Goal: Task Accomplishment & Management: Manage account settings

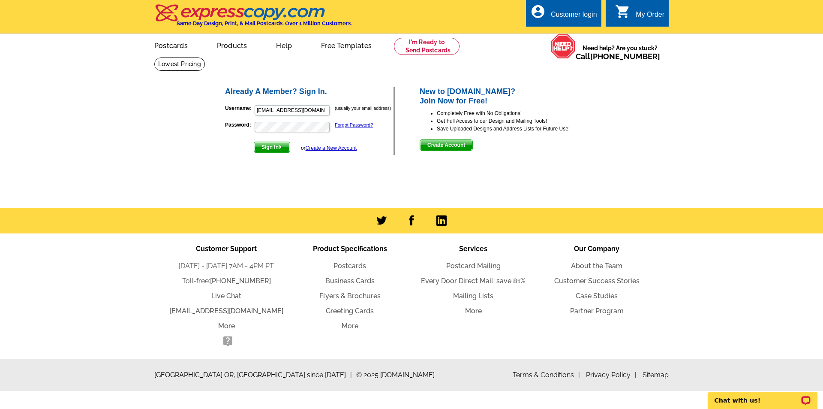
click at [274, 148] on span "Sign In" at bounding box center [272, 147] width 36 height 10
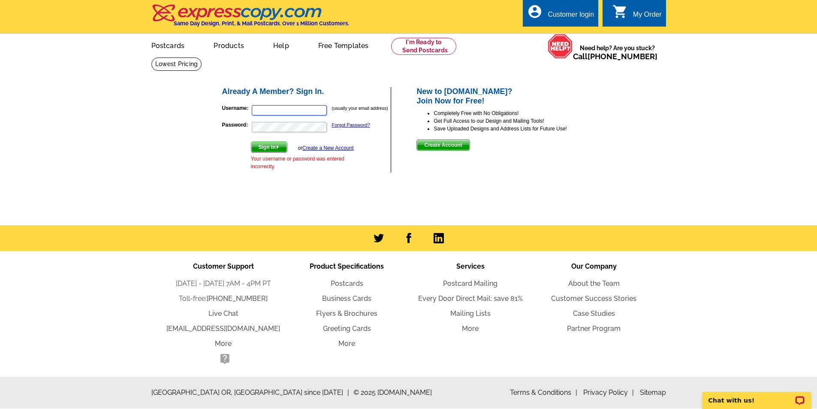
click at [272, 108] on input "Username:" at bounding box center [289, 110] width 75 height 10
type input "laorimanelli@gmail.com"
click at [353, 125] on link "Forgot Password?" at bounding box center [351, 124] width 38 height 5
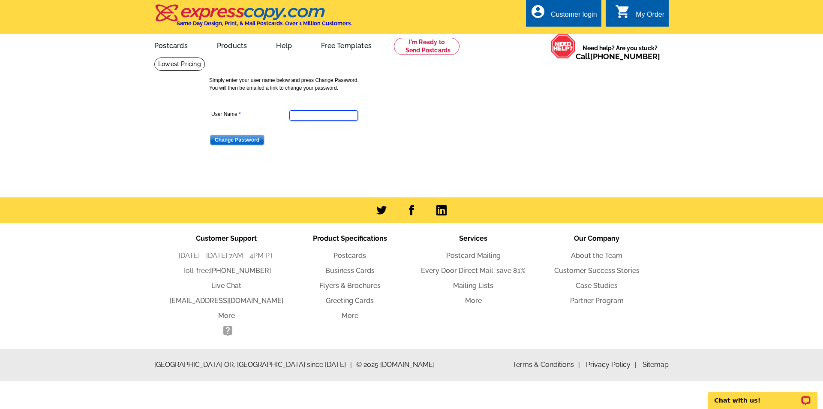
click at [328, 115] on input "User Name" at bounding box center [323, 115] width 69 height 10
type input "laorimanelli"
click at [238, 141] on input "Change Password" at bounding box center [237, 140] width 54 height 10
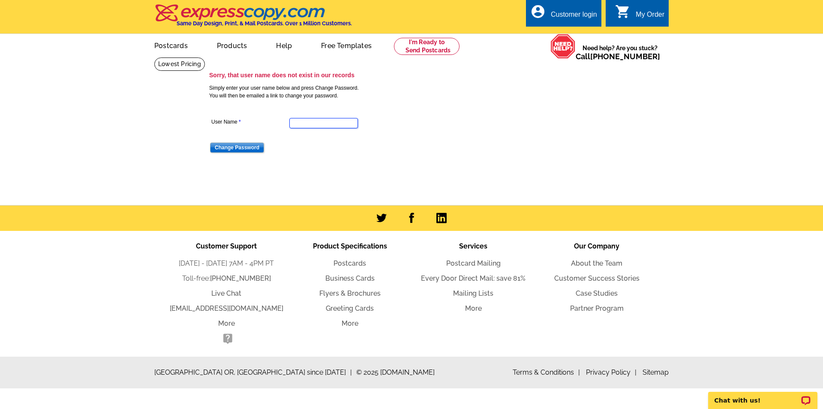
click at [303, 120] on input "User Name" at bounding box center [323, 123] width 69 height 10
type input "[EMAIL_ADDRESS][DOMAIN_NAME]"
drag, startPoint x: 230, startPoint y: 148, endPoint x: 239, endPoint y: 151, distance: 9.8
click at [231, 148] on input "Change Password" at bounding box center [237, 147] width 54 height 10
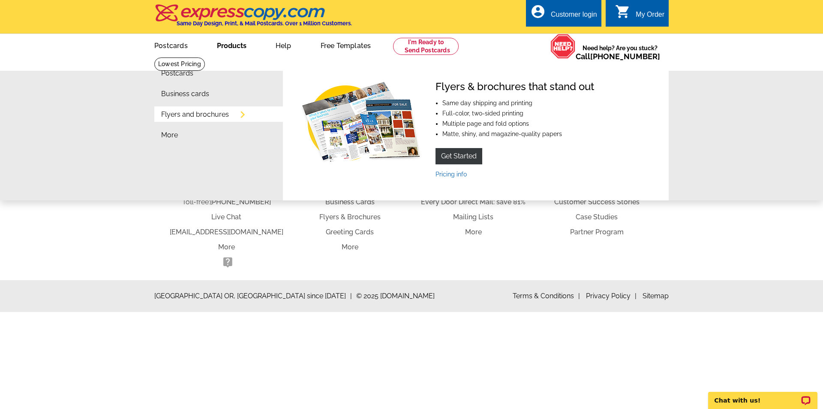
click at [194, 117] on link "Flyers and brochures" at bounding box center [195, 114] width 68 height 7
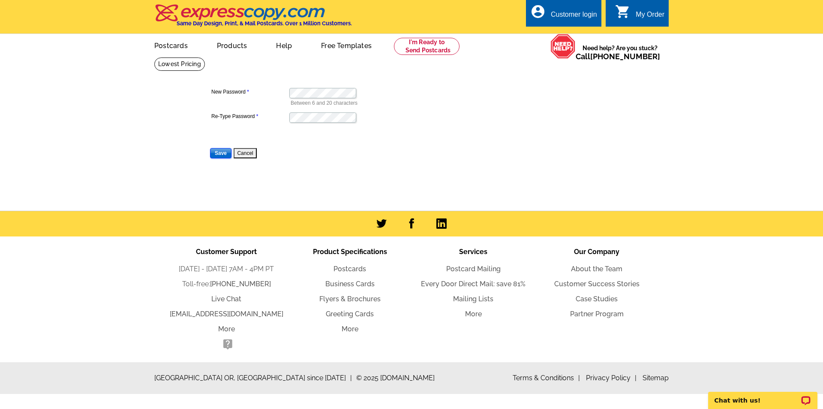
click at [223, 156] on input "Save" at bounding box center [220, 153] width 21 height 10
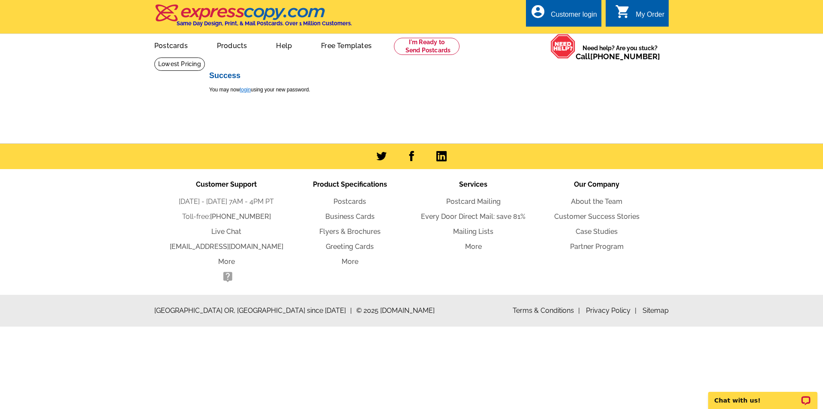
click at [247, 90] on link "login" at bounding box center [245, 90] width 11 height 6
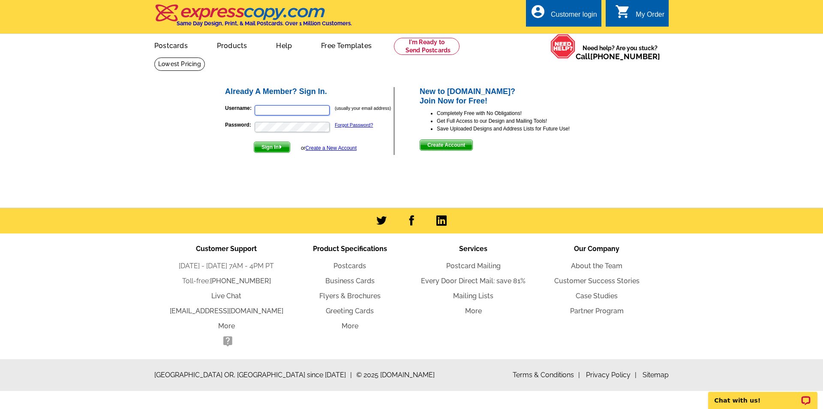
click at [279, 109] on input "Username:" at bounding box center [292, 110] width 75 height 10
type input "[EMAIL_ADDRESS][DOMAIN_NAME]"
click at [273, 147] on span "Sign In" at bounding box center [272, 147] width 36 height 10
